Goal: Understand process/instructions

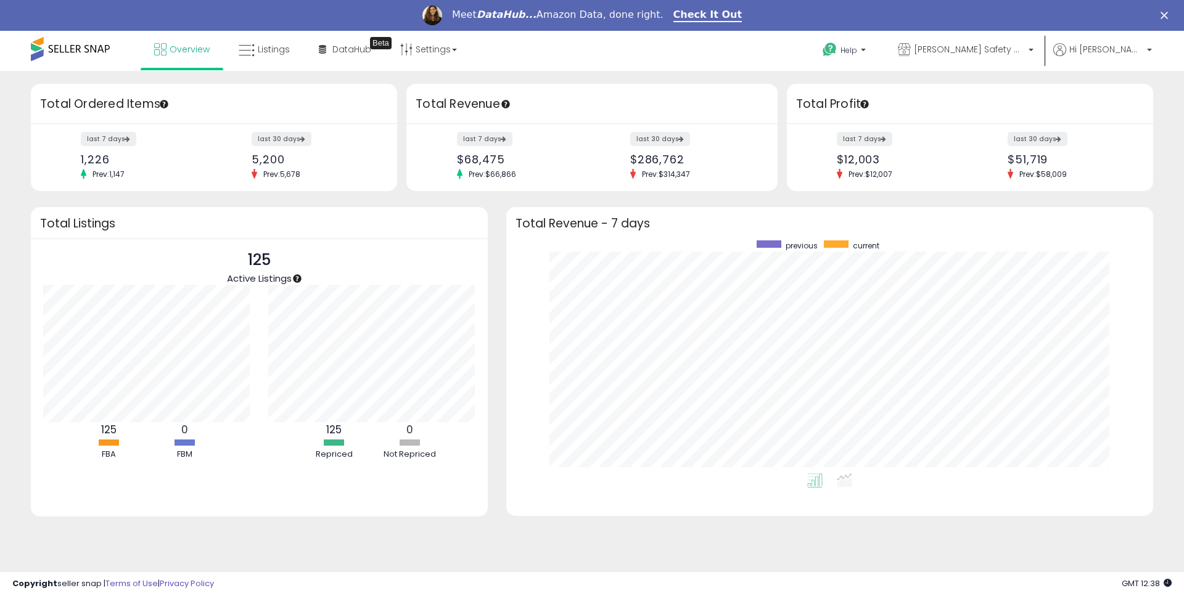
click at [1166, 17] on icon "Close" at bounding box center [1164, 15] width 7 height 7
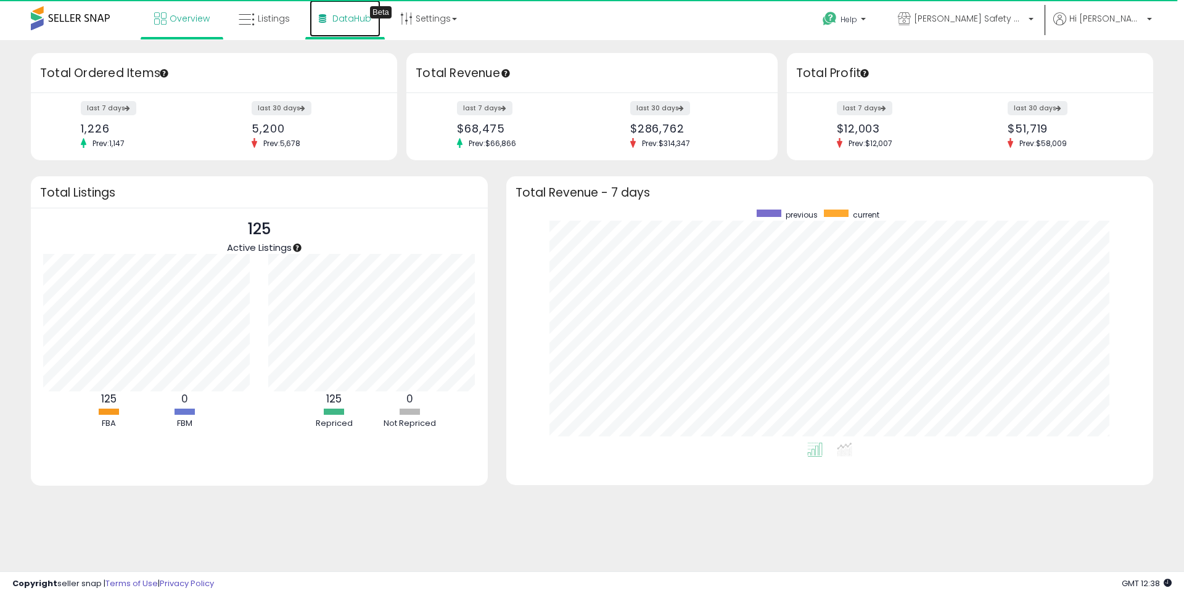
click at [339, 19] on span "DataHub" at bounding box center [351, 18] width 39 height 12
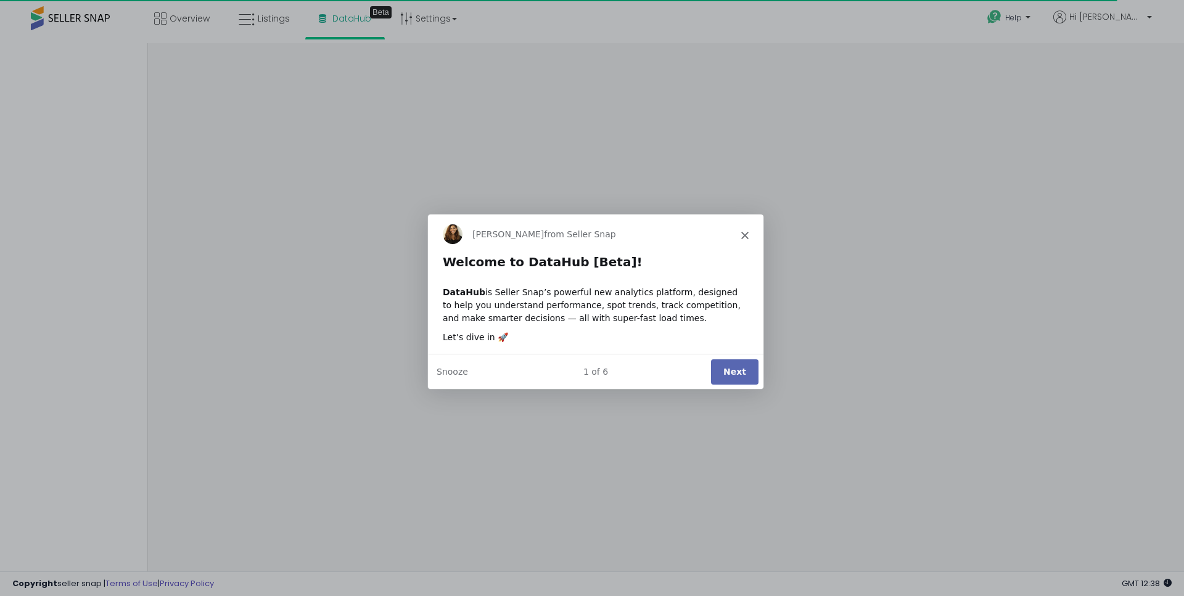
click at [743, 371] on button "Next" at bounding box center [734, 370] width 47 height 25
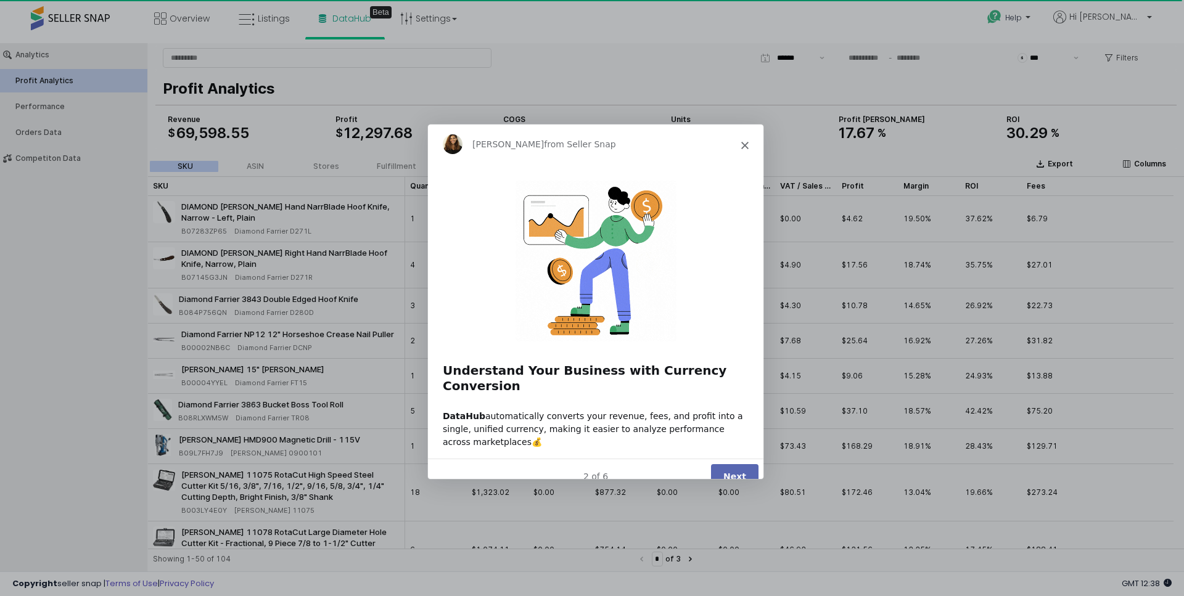
click at [737, 464] on button "Next" at bounding box center [734, 476] width 47 height 25
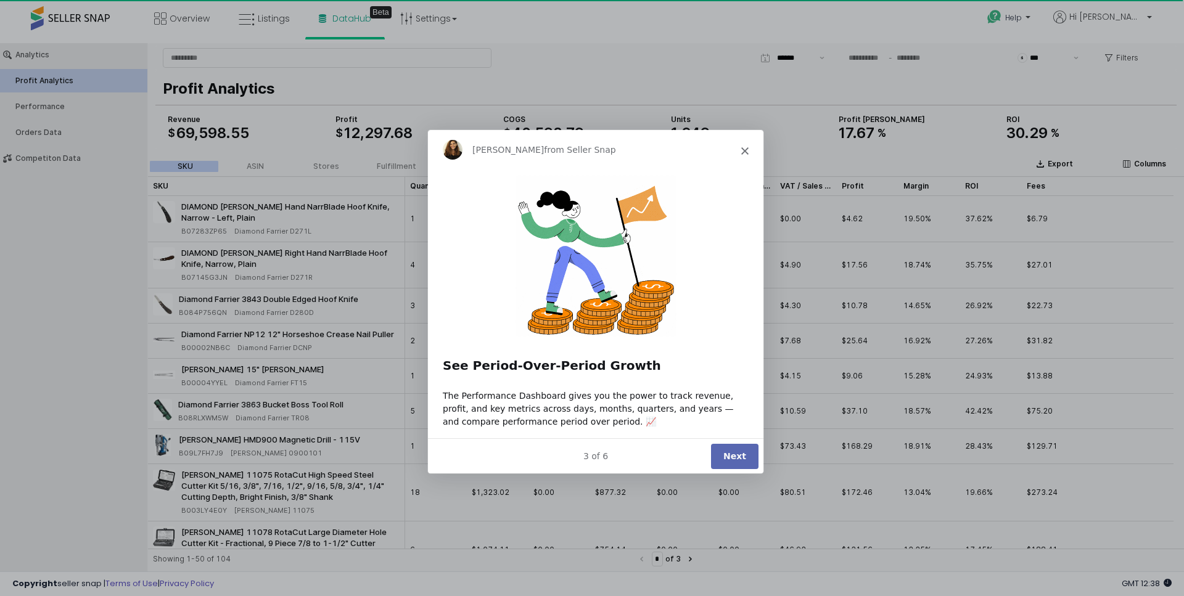
click at [738, 459] on button "Next" at bounding box center [734, 455] width 47 height 25
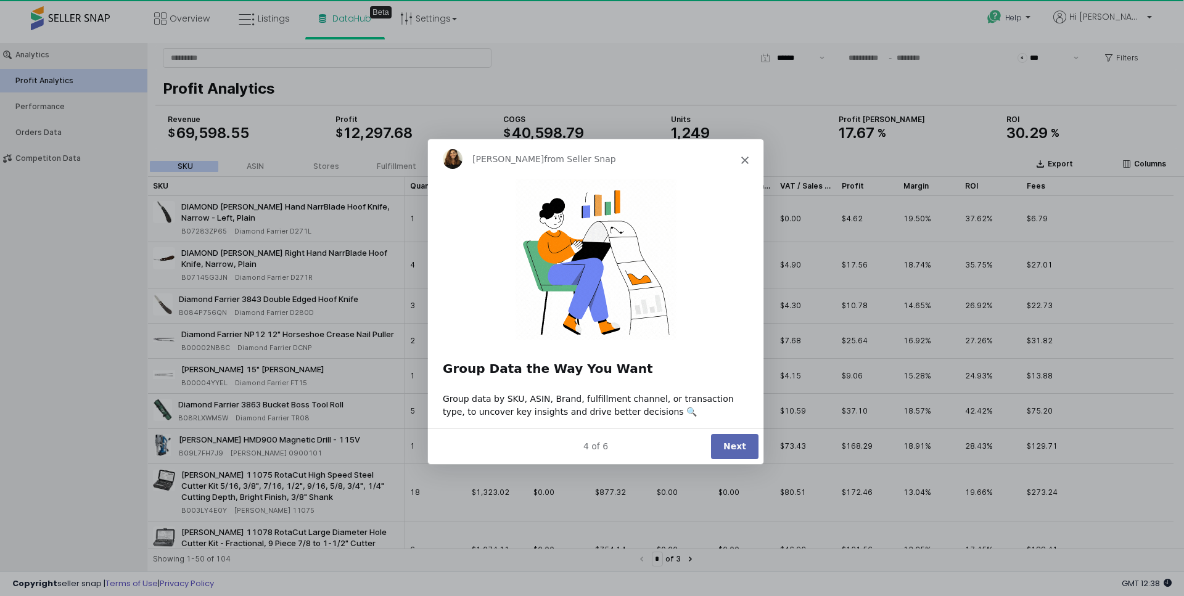
click at [738, 459] on div "4 of 6 Next" at bounding box center [595, 446] width 336 height 36
click at [740, 451] on button "Next" at bounding box center [734, 446] width 47 height 25
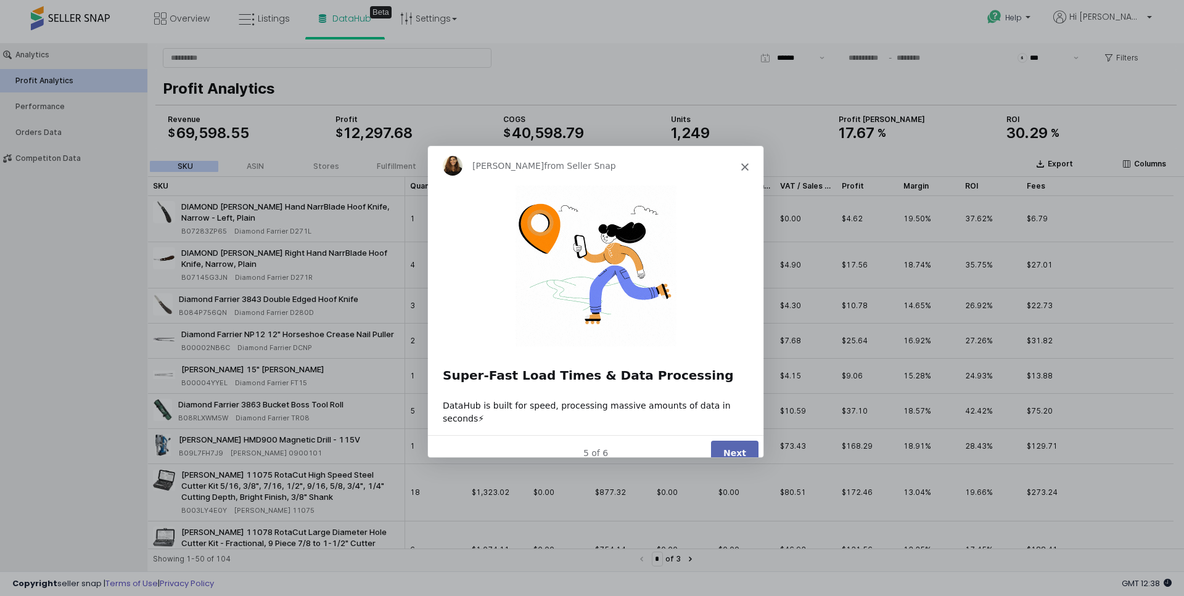
click at [740, 442] on button "Next" at bounding box center [734, 452] width 47 height 25
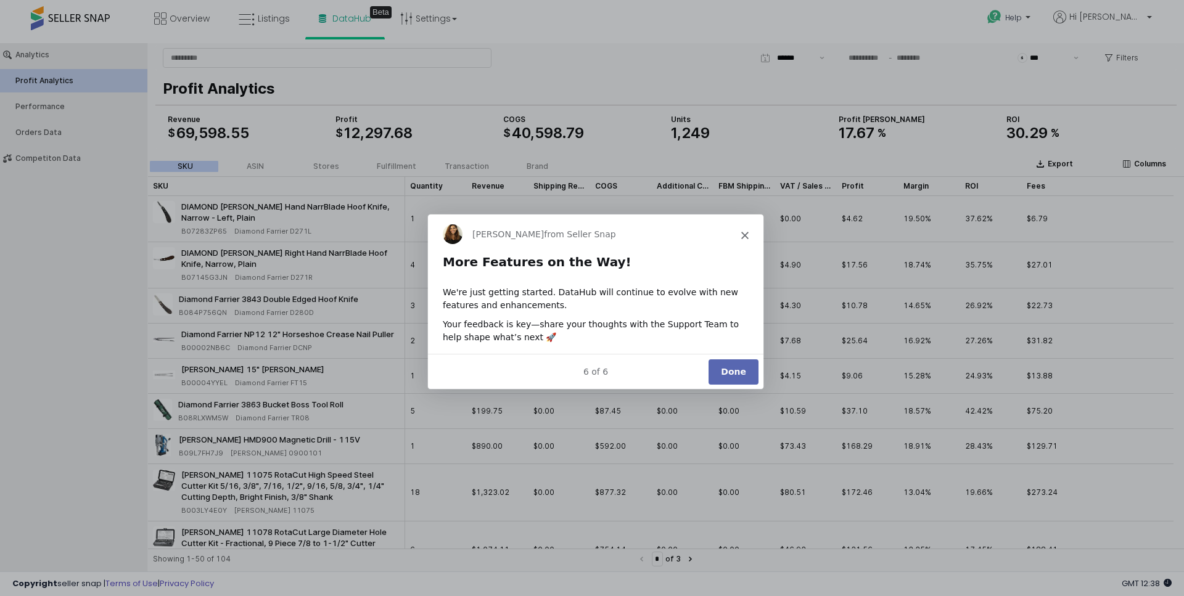
click at [746, 369] on button "Done" at bounding box center [733, 370] width 50 height 25
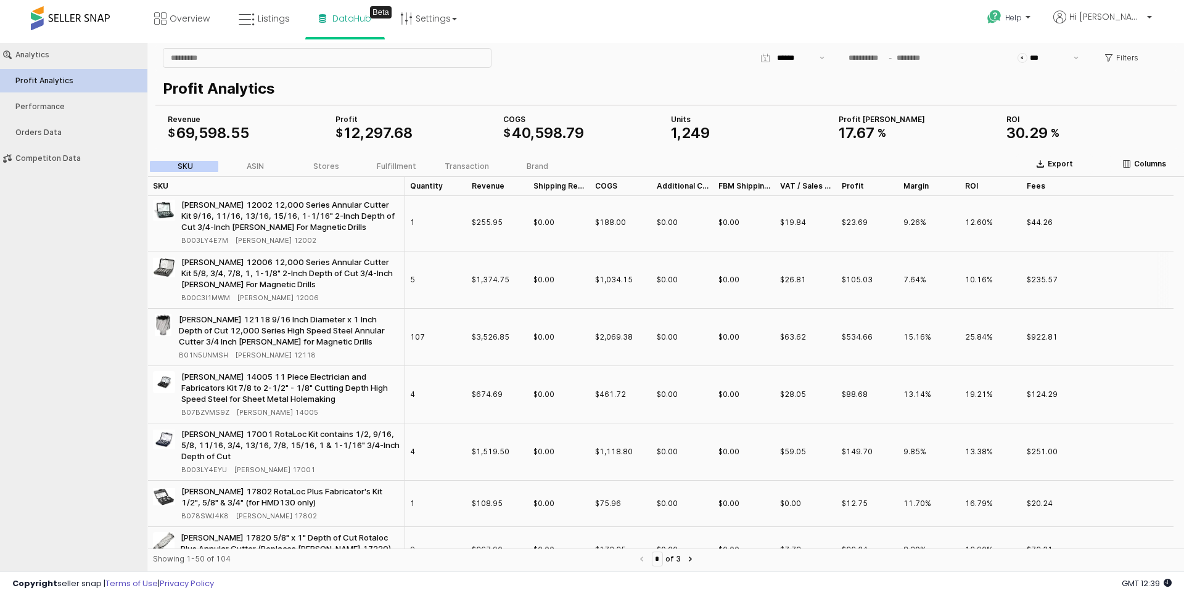
scroll to position [444, 0]
click at [169, 11] on link "Overview" at bounding box center [182, 18] width 74 height 37
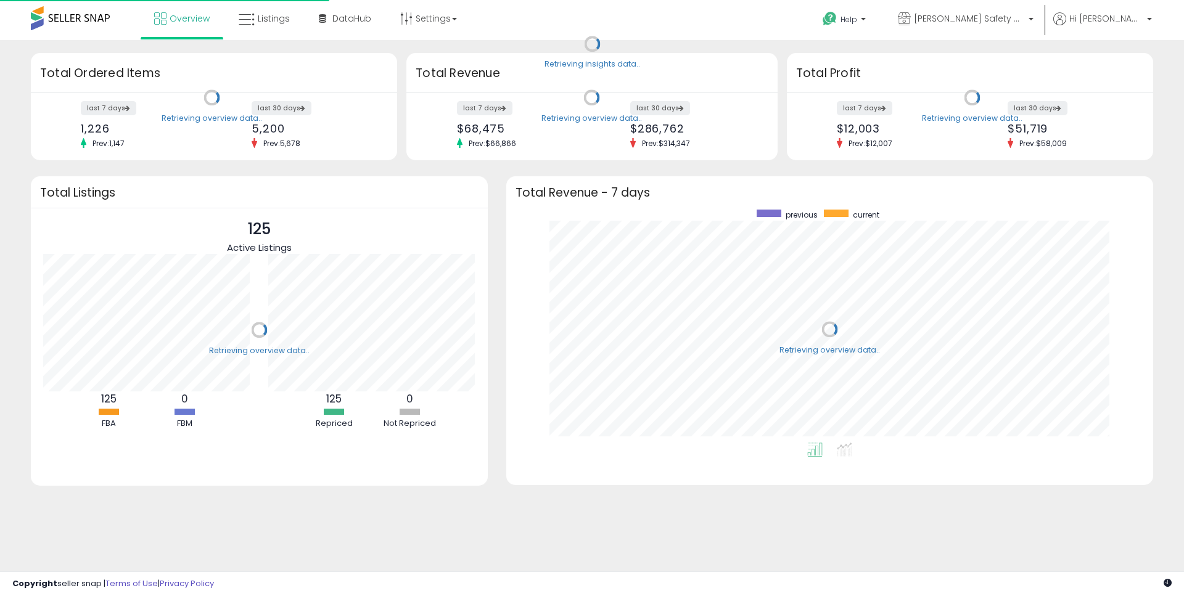
scroll to position [233, 622]
